Goal: Check status: Check status

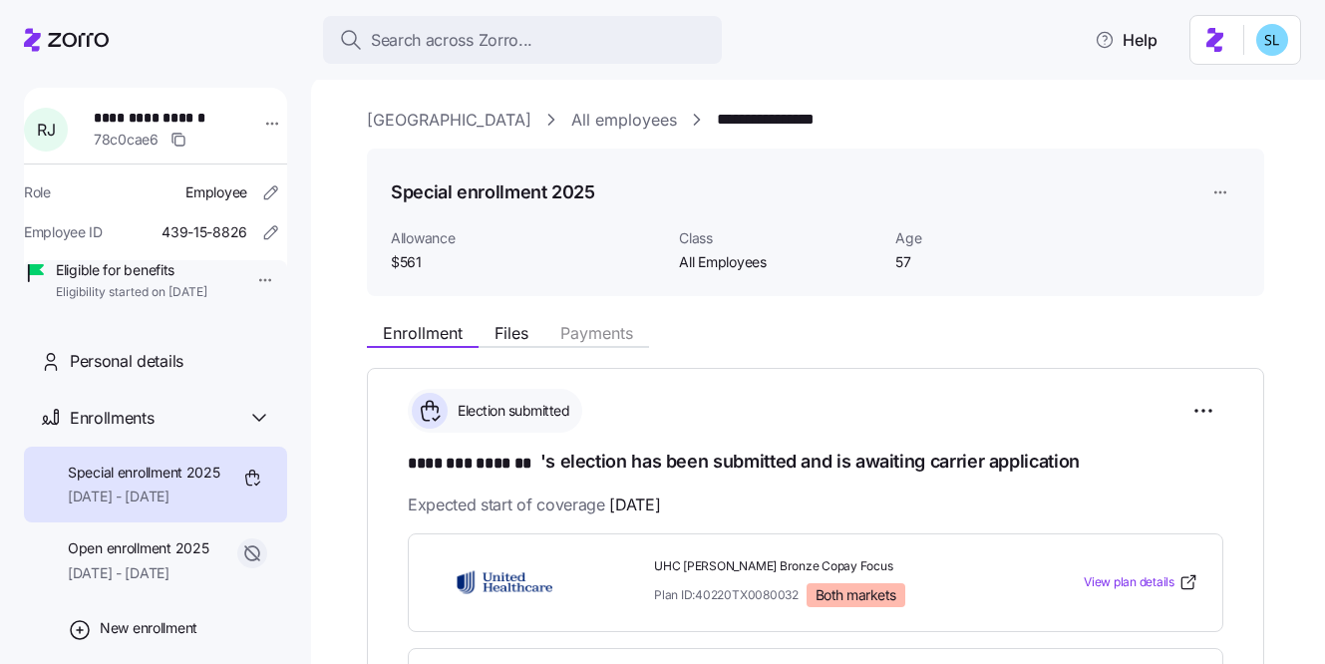
scroll to position [222, 0]
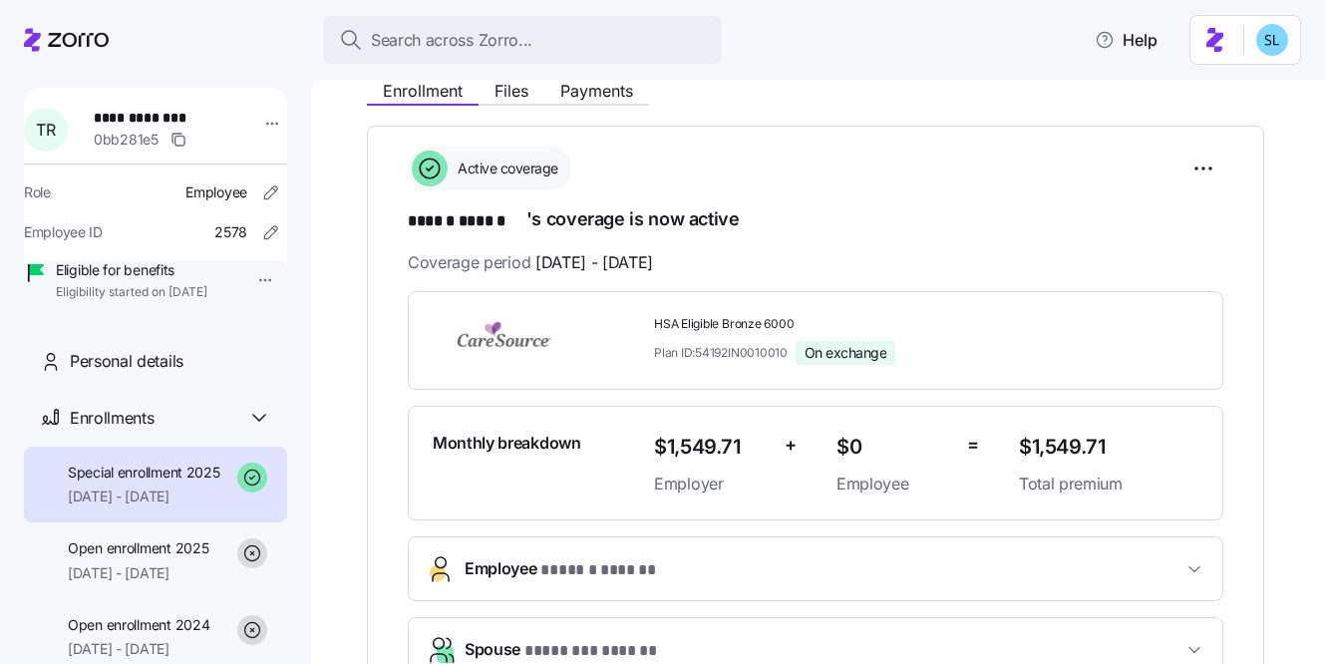
scroll to position [221, 0]
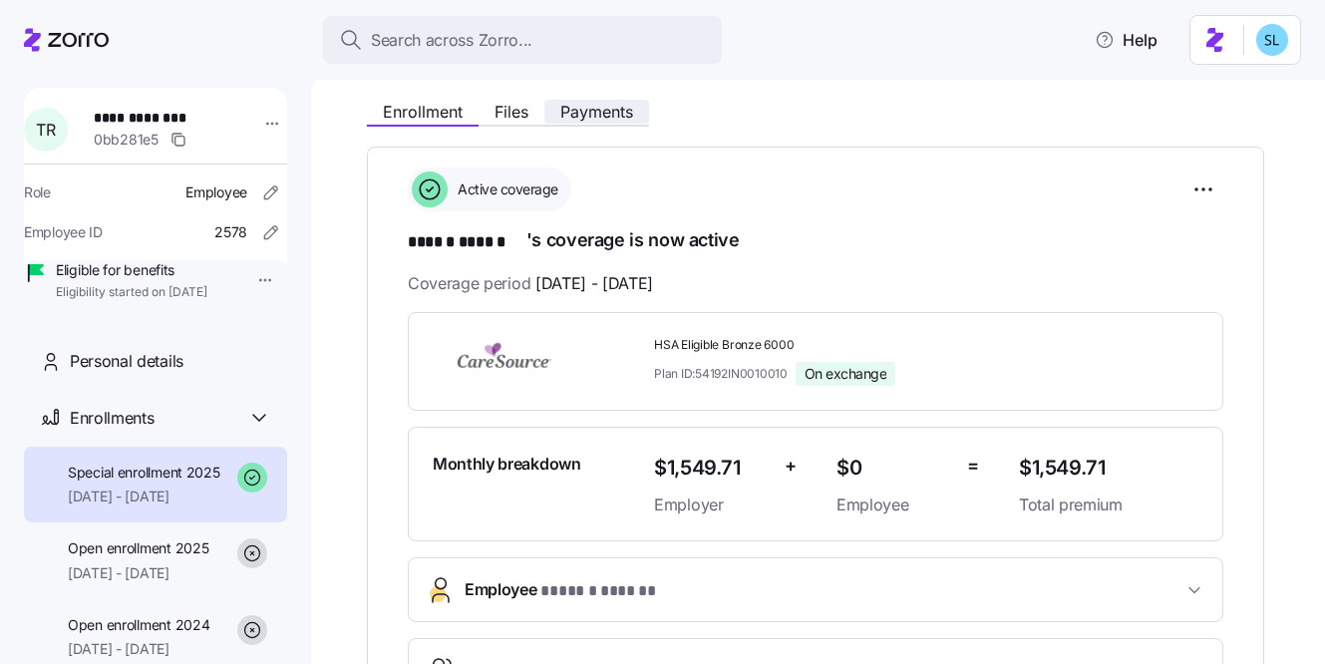
click at [590, 115] on span "Payments" at bounding box center [596, 112] width 73 height 16
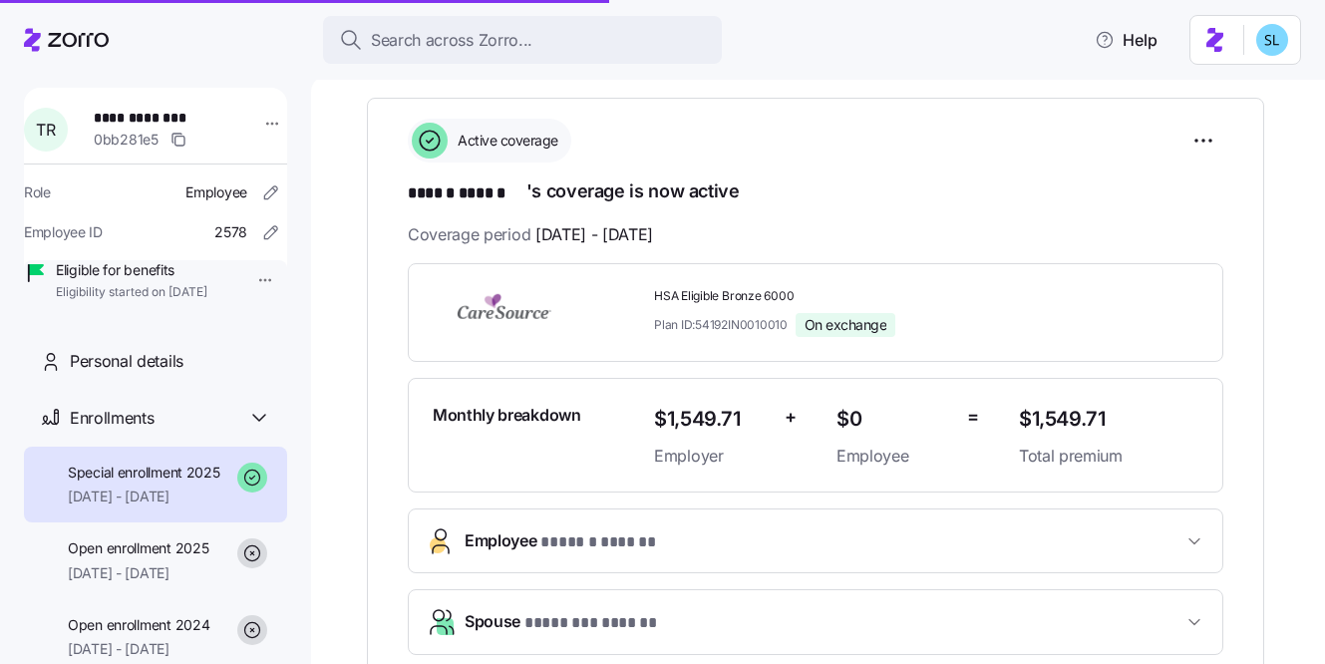
scroll to position [767, 0]
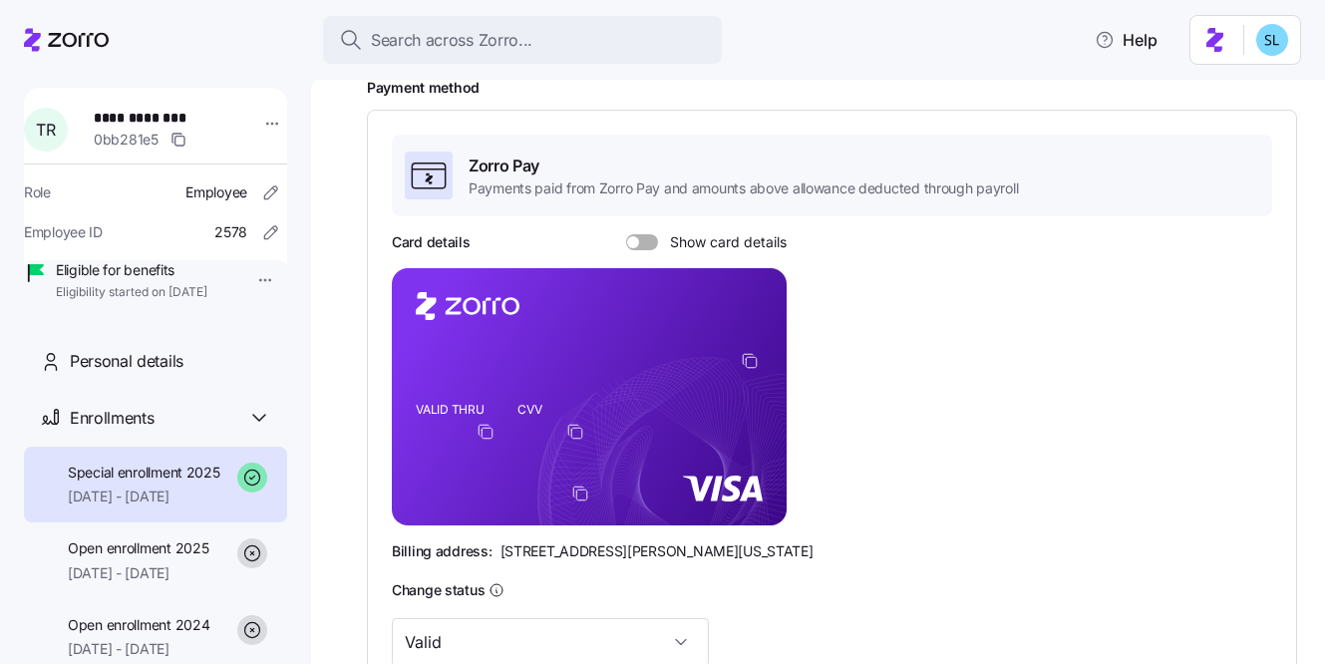
scroll to position [607, 0]
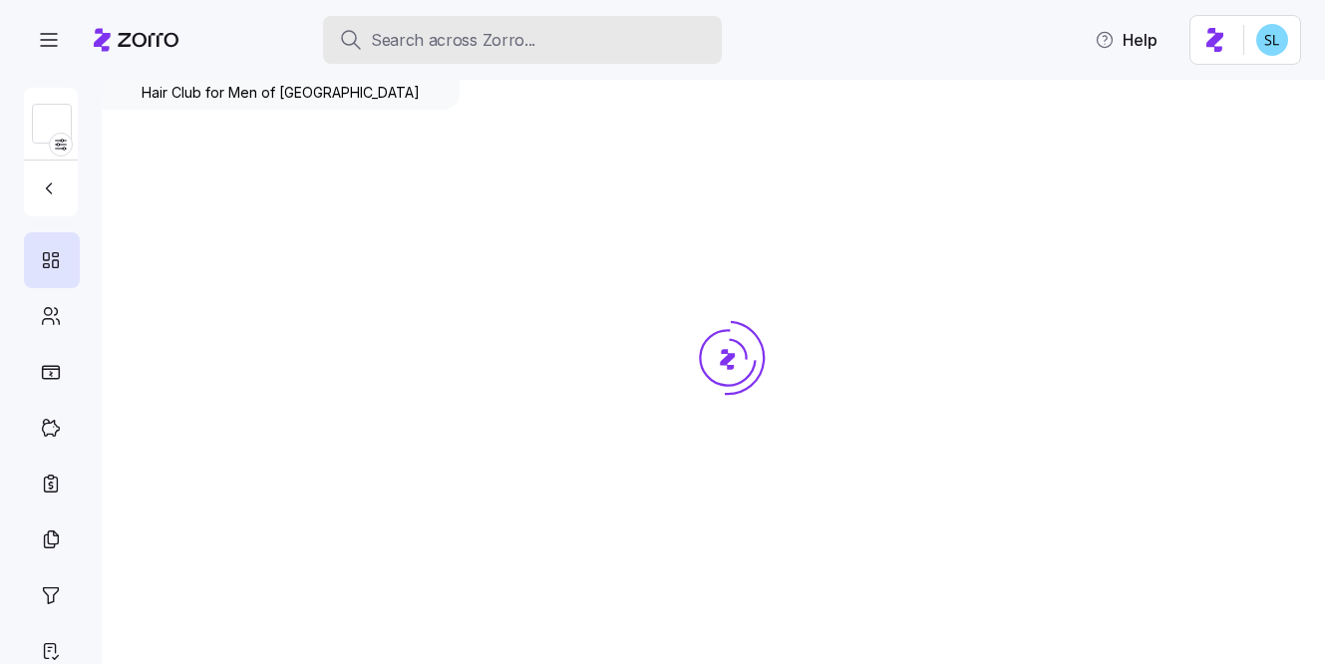
click at [626, 52] on div "Search across Zorro..." at bounding box center [522, 40] width 367 height 25
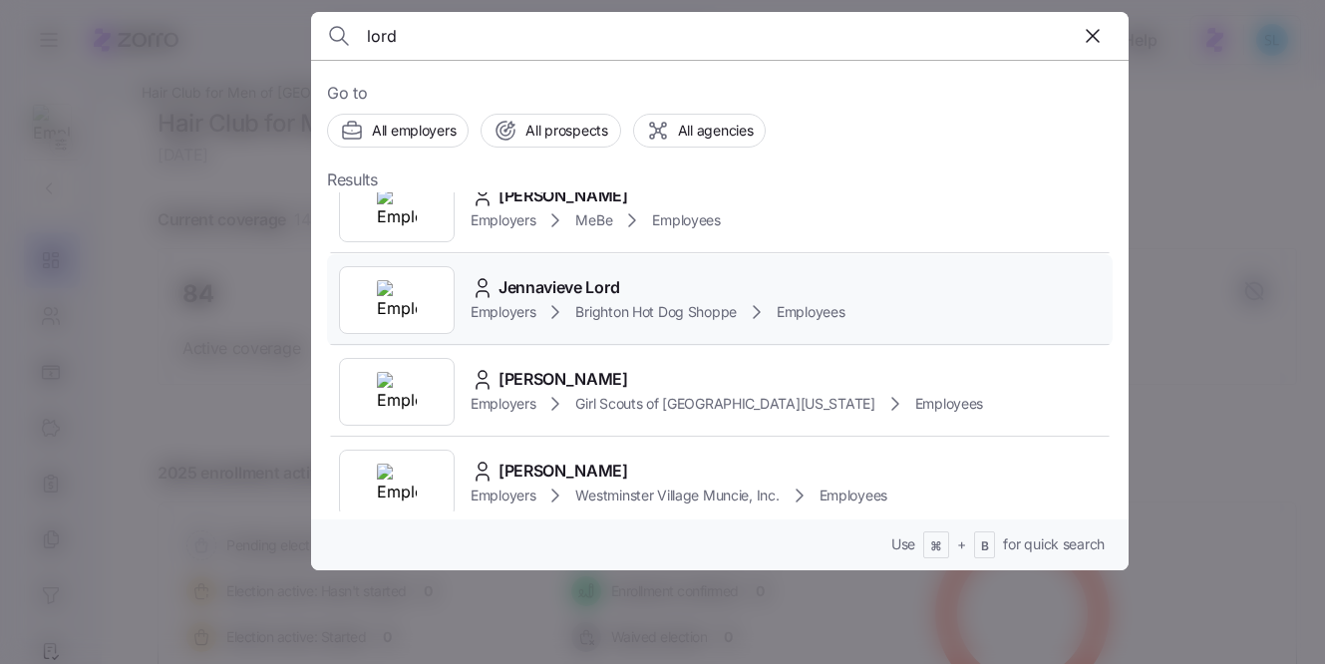
scroll to position [124, 0]
type input "lord"
click at [627, 282] on div "Jennavieve Lord" at bounding box center [657, 285] width 375 height 25
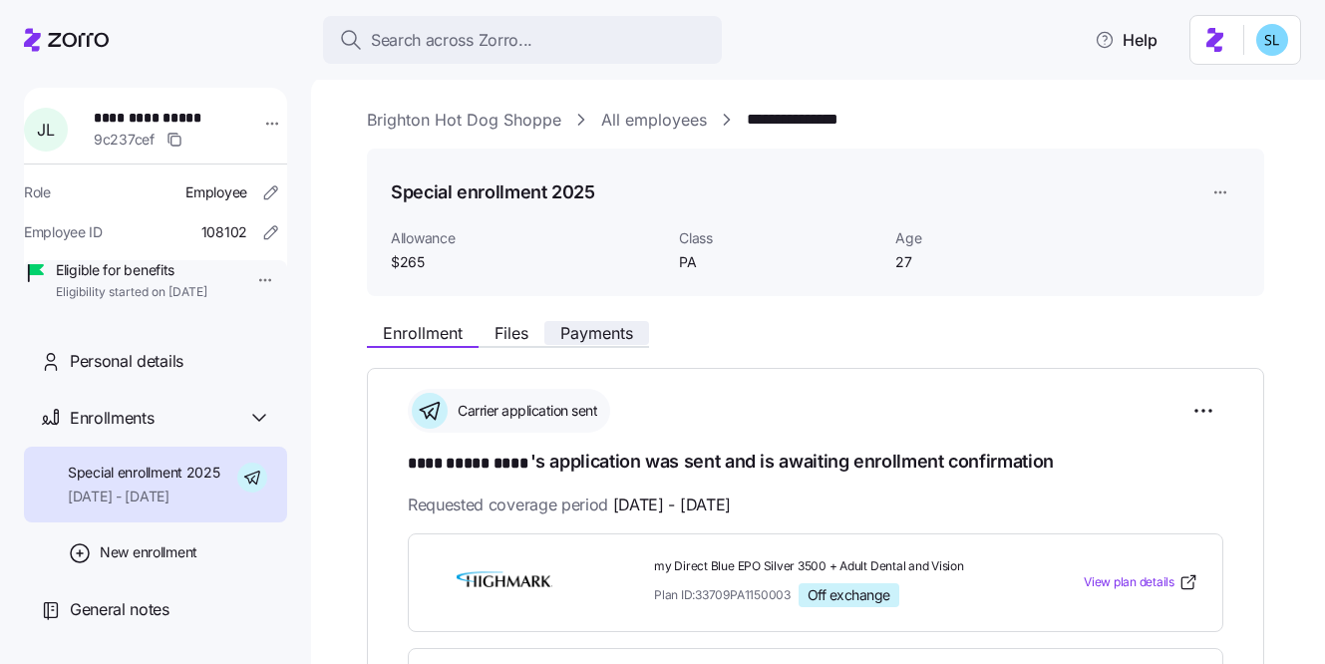
click at [619, 328] on span "Payments" at bounding box center [596, 333] width 73 height 16
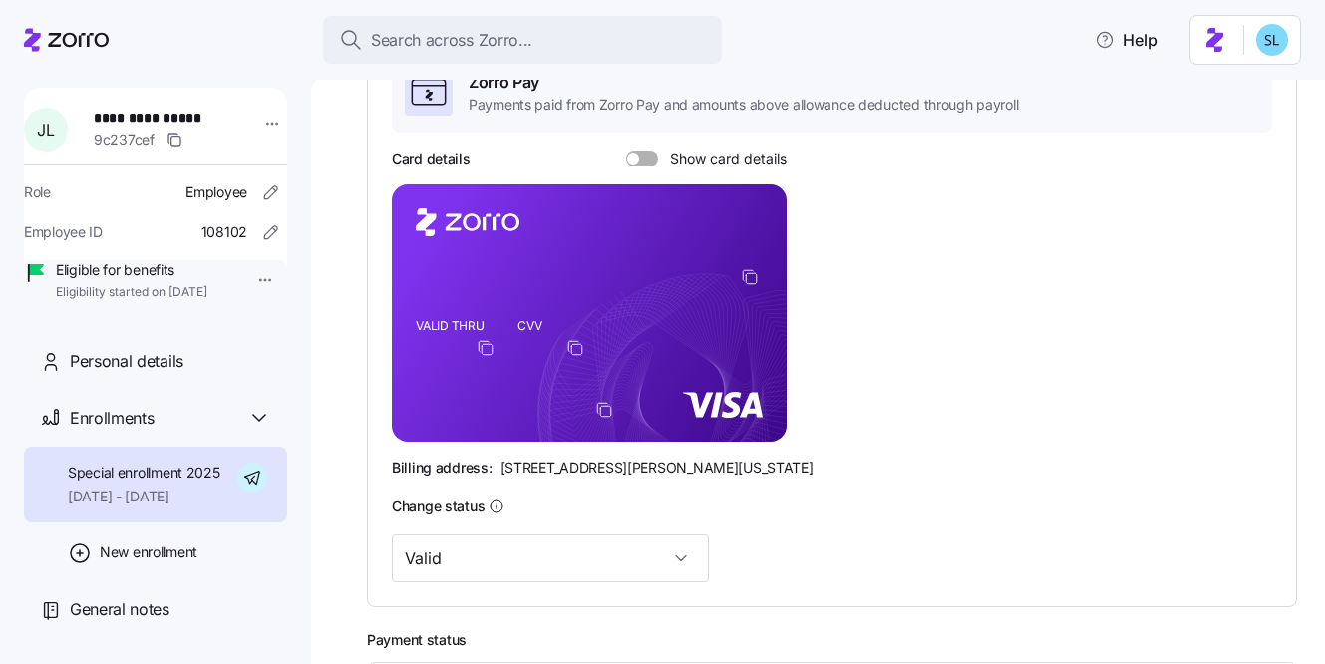
scroll to position [61, 0]
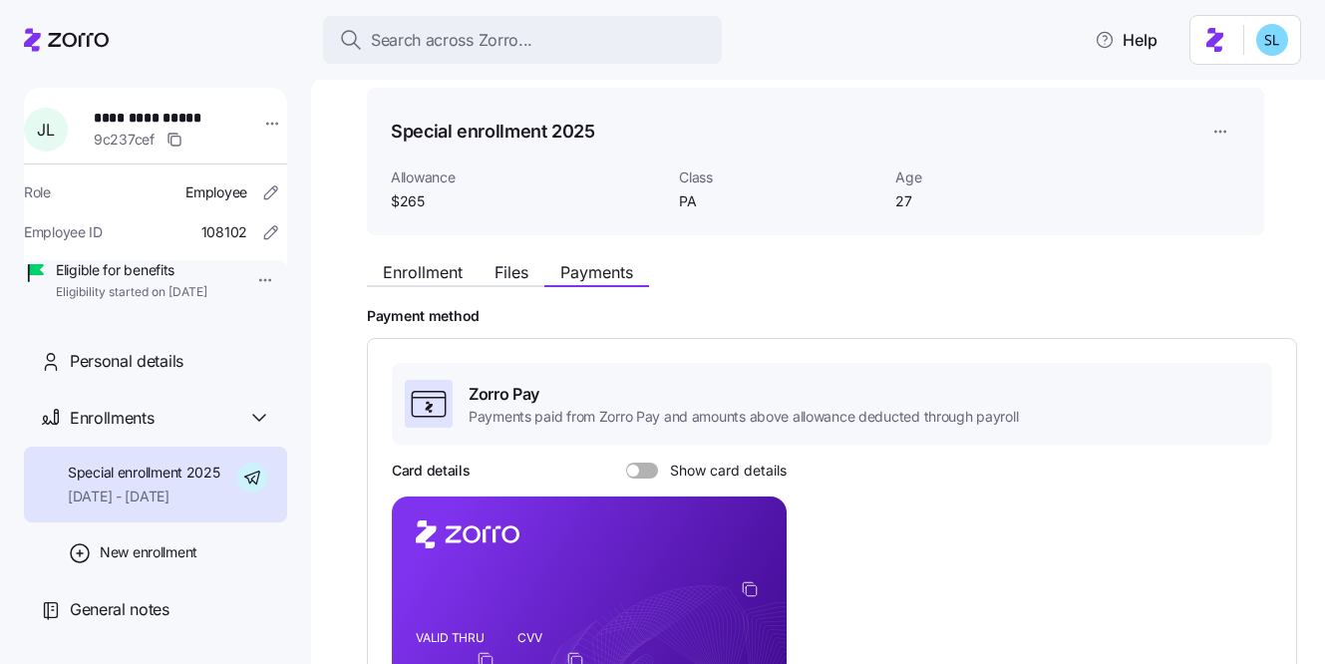
click at [449, 288] on div "Enrollment Files Payments Payment method Zorro Pay Payments paid from Zorro Pay…" at bounding box center [832, 670] width 930 height 839
click at [447, 269] on span "Enrollment" at bounding box center [423, 272] width 80 height 16
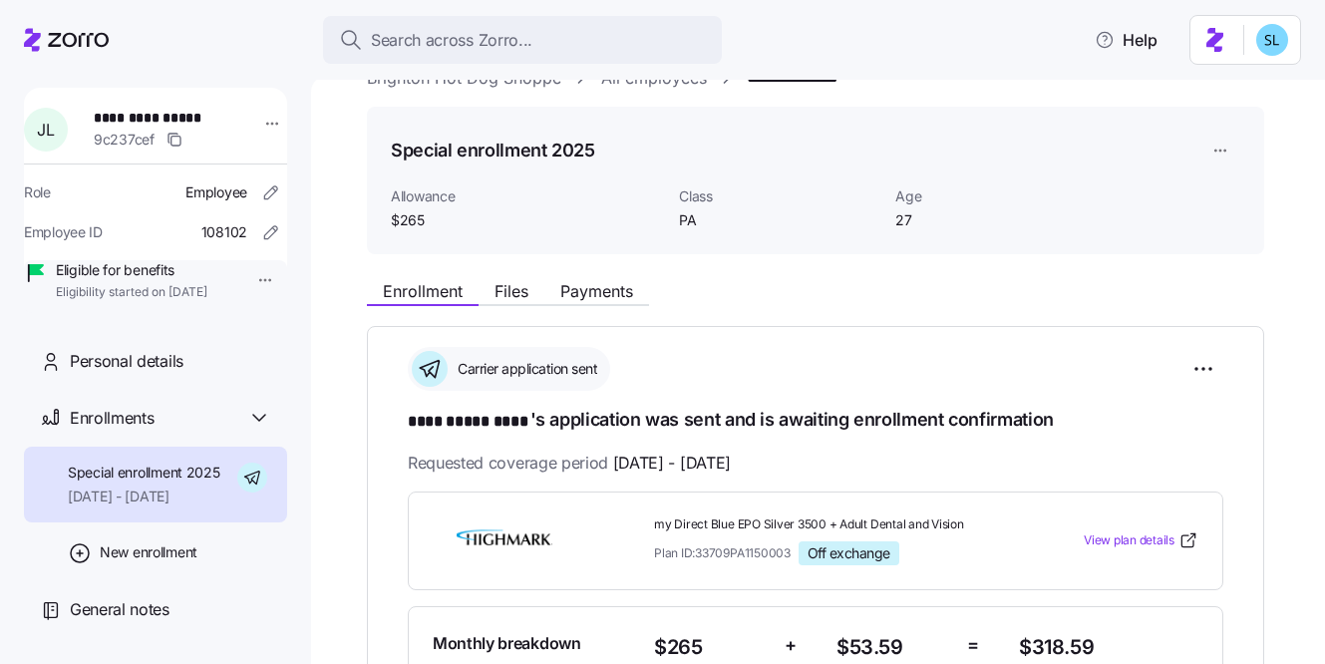
scroll to position [37, 0]
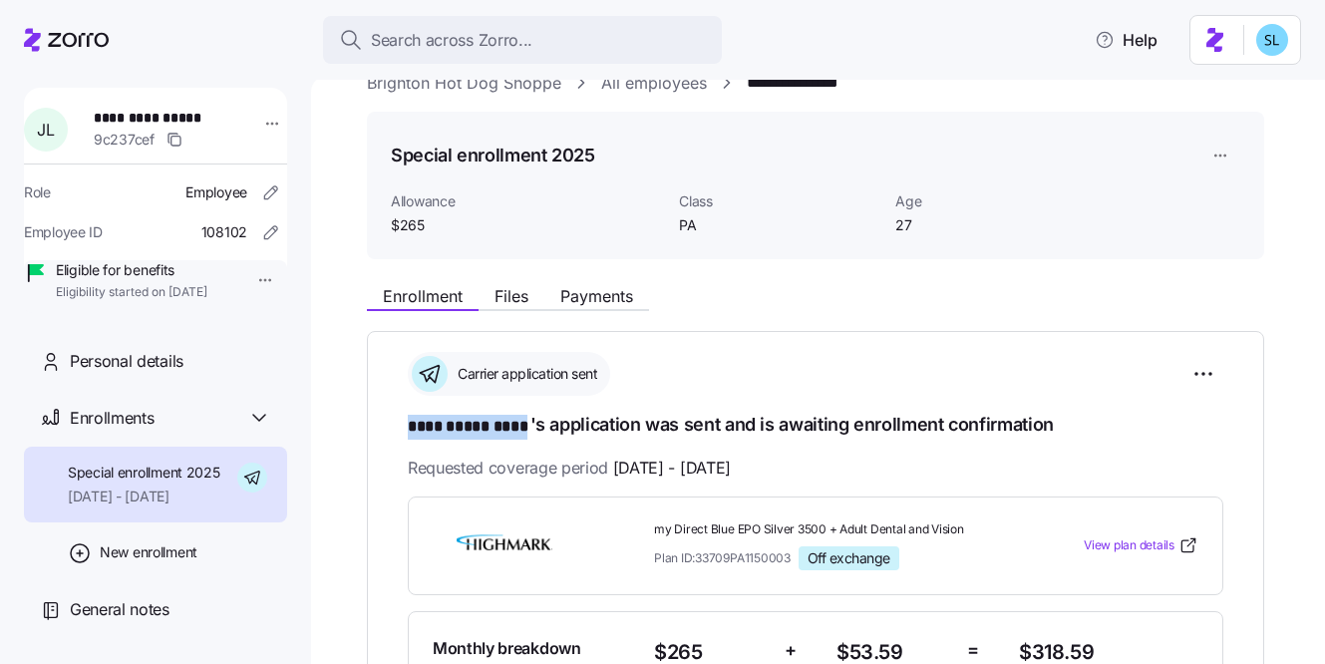
drag, startPoint x: 410, startPoint y: 425, endPoint x: 526, endPoint y: 422, distance: 116.6
click at [526, 422] on span "**********" at bounding box center [469, 427] width 123 height 25
copy span "**********"
